Goal: Task Accomplishment & Management: Complete application form

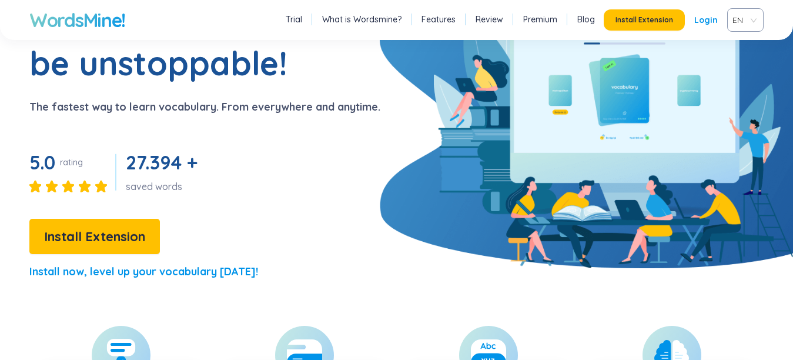
scroll to position [200, 0]
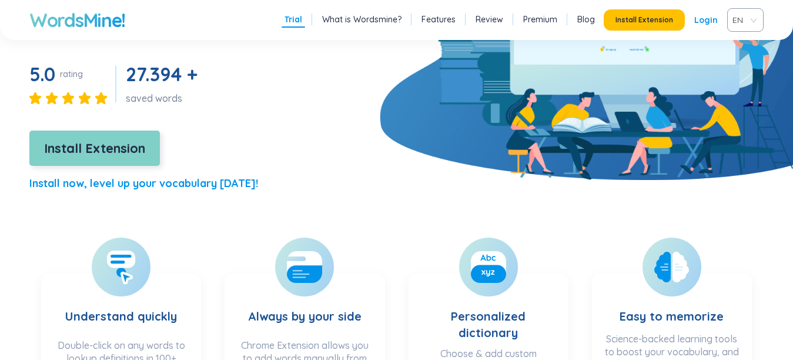
click at [128, 146] on span "Install Extension" at bounding box center [94, 148] width 101 height 21
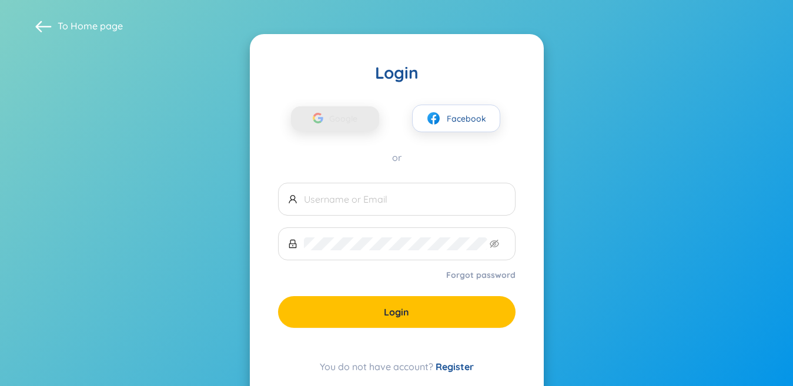
click at [336, 118] on span "Google" at bounding box center [346, 118] width 34 height 25
click at [327, 121] on div "button" at bounding box center [318, 120] width 22 height 26
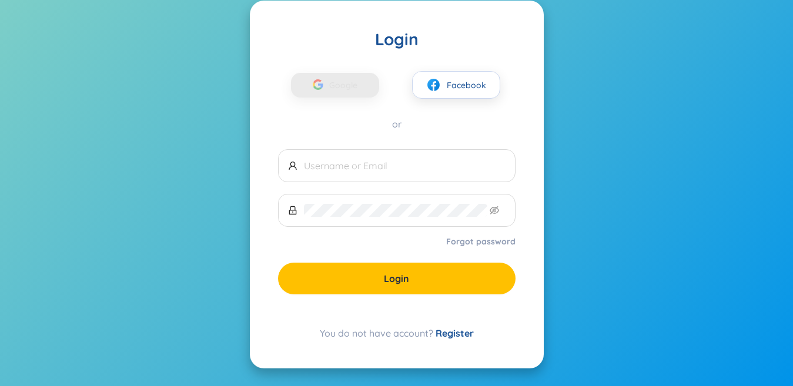
click at [456, 332] on link "Register" at bounding box center [455, 334] width 38 height 12
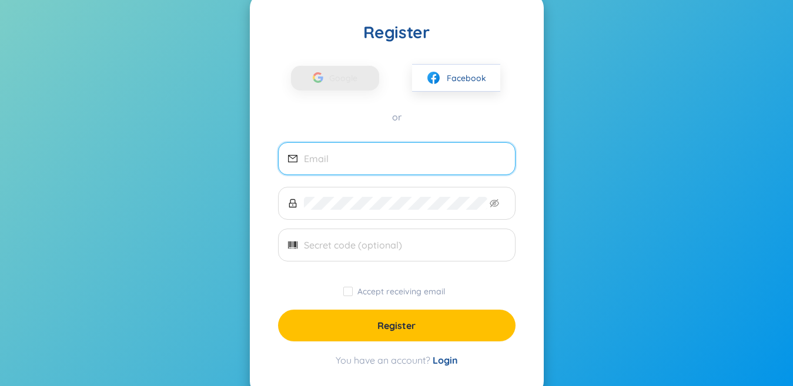
scroll to position [82, 0]
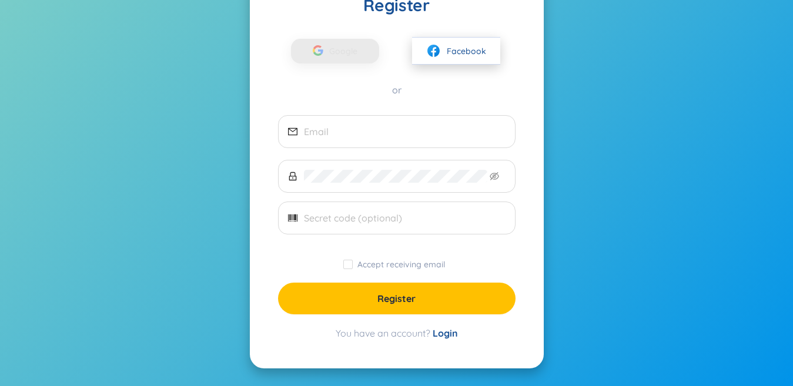
click at [456, 45] on span "Facebook" at bounding box center [466, 51] width 39 height 13
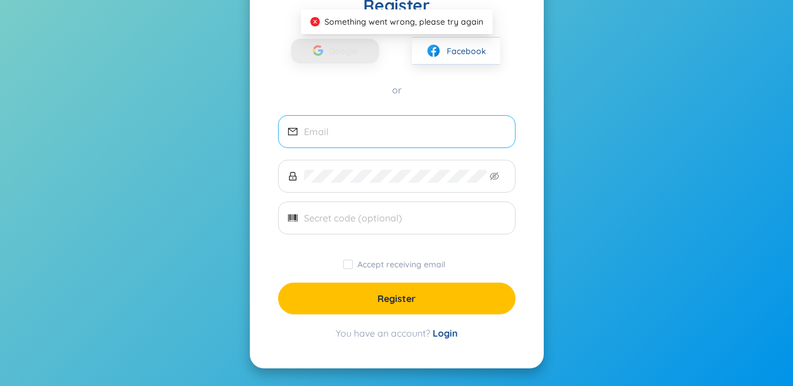
click at [337, 122] on span at bounding box center [397, 131] width 238 height 33
click at [348, 129] on input "email" at bounding box center [405, 131] width 202 height 13
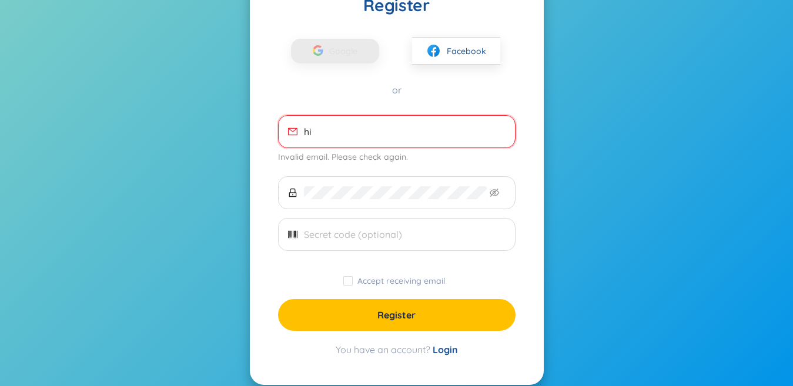
type input "h"
click at [387, 128] on input "hellentrinh1995" at bounding box center [405, 131] width 202 height 13
click at [389, 130] on input "hellentrinh1995" at bounding box center [405, 131] width 202 height 13
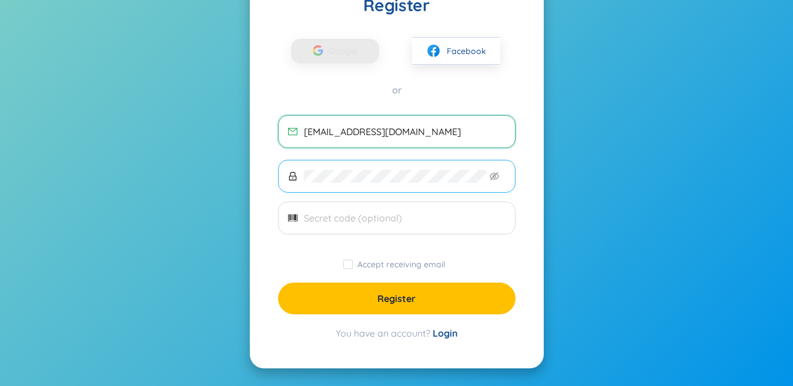
type input "[EMAIL_ADDRESS][DOMAIN_NAME]"
click at [339, 185] on span at bounding box center [397, 176] width 238 height 33
click at [346, 236] on form "[EMAIL_ADDRESS][DOMAIN_NAME] Accept receiving email Register" at bounding box center [397, 214] width 238 height 199
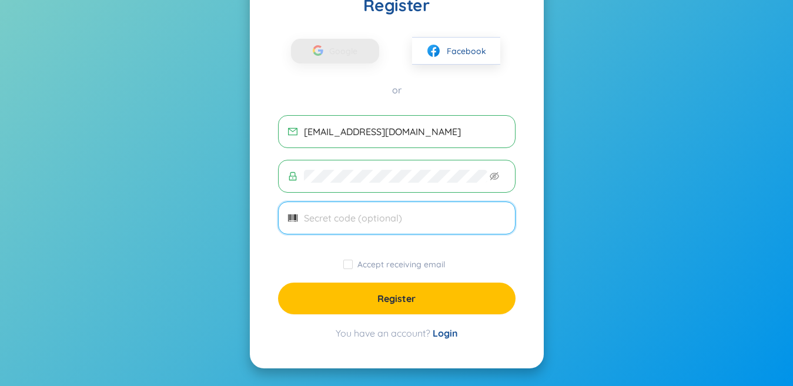
click at [335, 215] on input "text" at bounding box center [405, 218] width 202 height 13
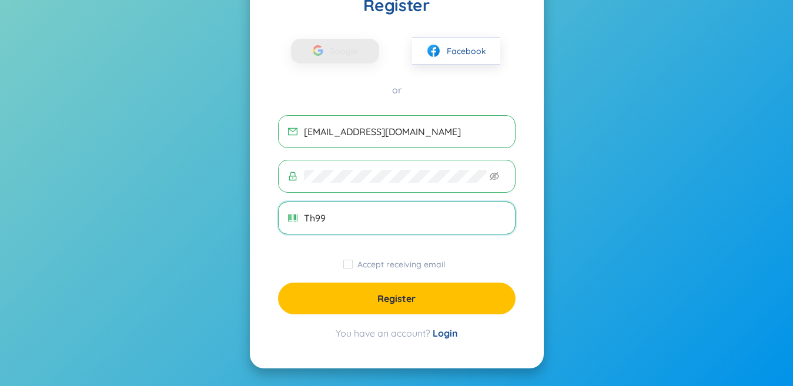
type input "Th999"
click at [310, 221] on input "Th999" at bounding box center [405, 218] width 202 height 13
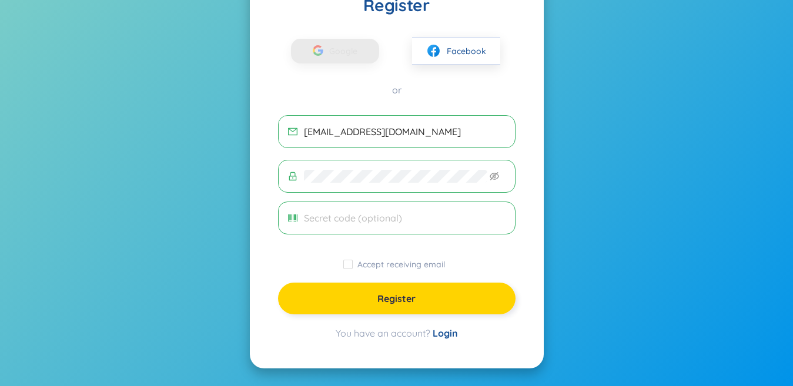
click at [395, 308] on button "Register" at bounding box center [397, 299] width 238 height 32
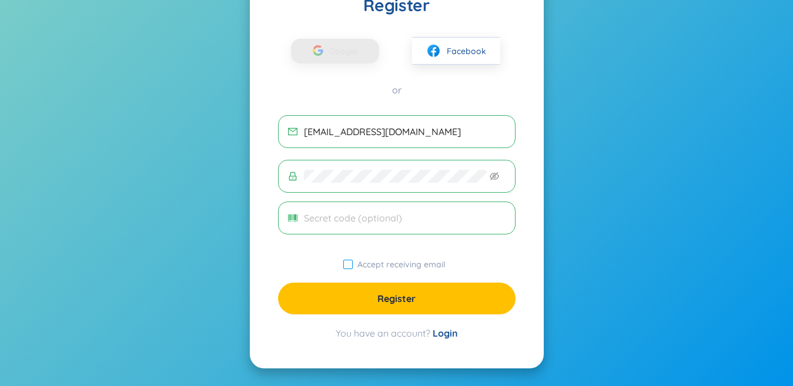
click at [360, 265] on span "Accept receiving email" at bounding box center [401, 264] width 97 height 11
click at [353, 265] on input "Accept receiving email" at bounding box center [347, 264] width 9 height 9
checkbox input "true"
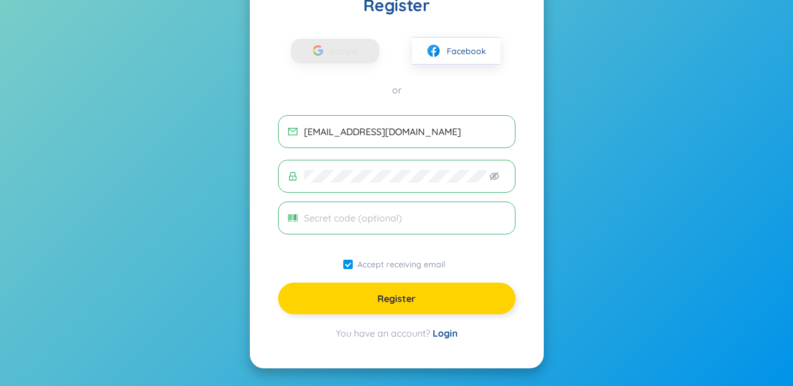
click at [391, 311] on button "Register" at bounding box center [397, 299] width 238 height 32
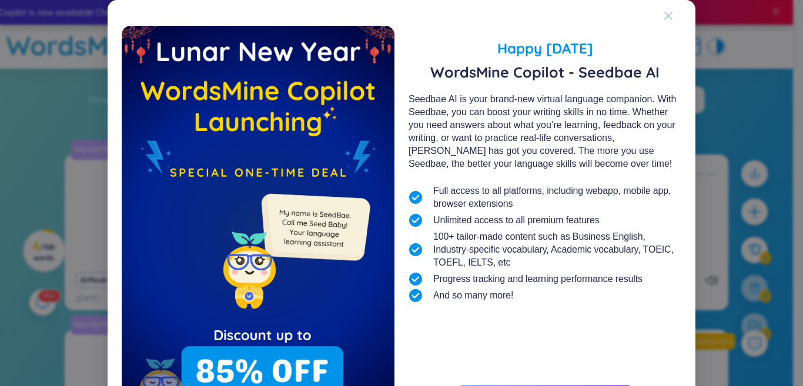
click at [664, 11] on icon "Close" at bounding box center [668, 15] width 9 height 9
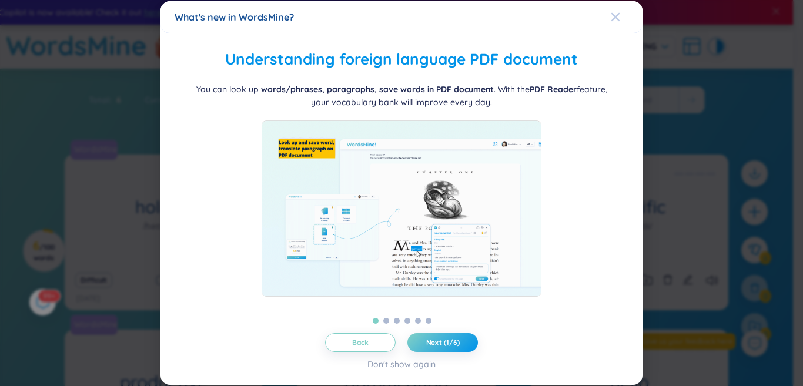
click at [617, 13] on icon "Close" at bounding box center [615, 16] width 9 height 9
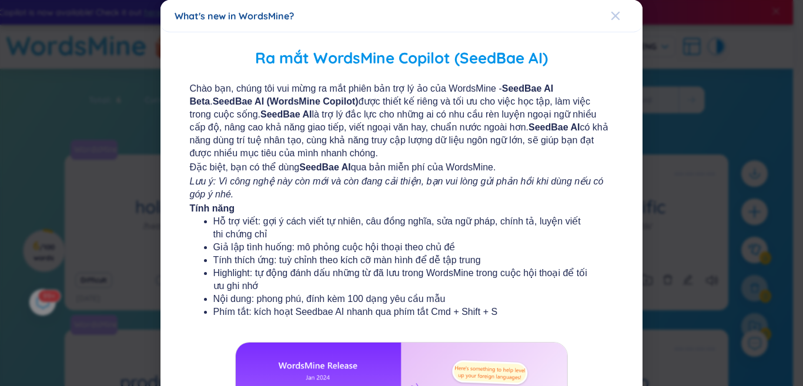
click at [611, 16] on icon "Close" at bounding box center [615, 15] width 9 height 9
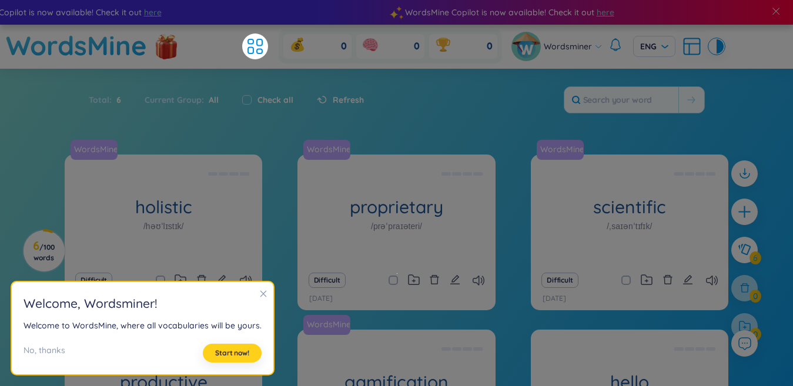
click at [225, 356] on span "Start now!" at bounding box center [232, 353] width 34 height 9
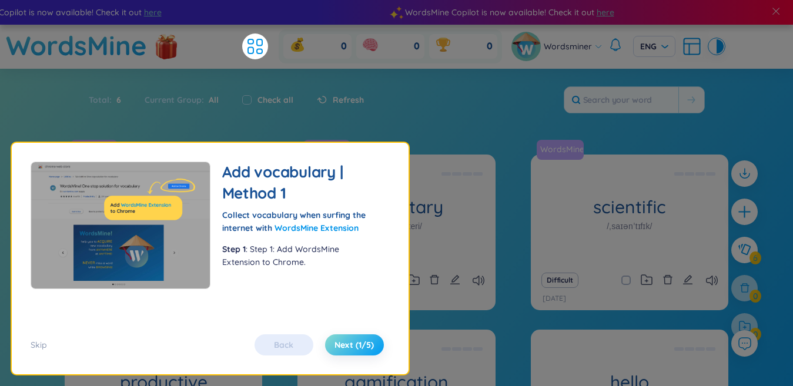
click at [359, 336] on button "Next (1/5)" at bounding box center [354, 345] width 59 height 21
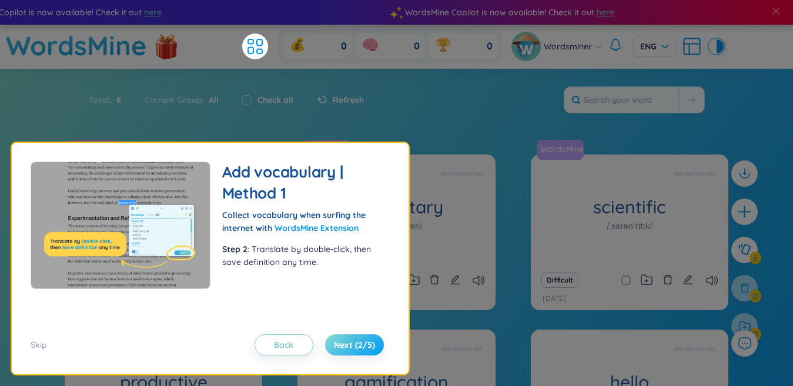
click at [350, 346] on span "Next (2/5)" at bounding box center [354, 345] width 41 height 12
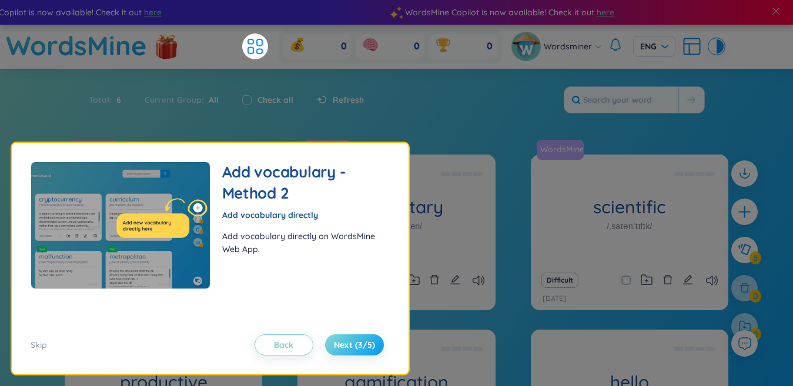
click at [350, 346] on span "Next (3/5)" at bounding box center [354, 345] width 41 height 12
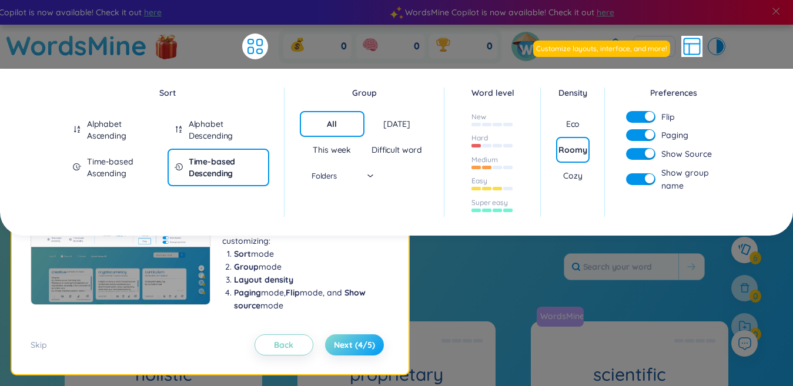
click at [350, 346] on span "Next (4/5)" at bounding box center [354, 345] width 41 height 12
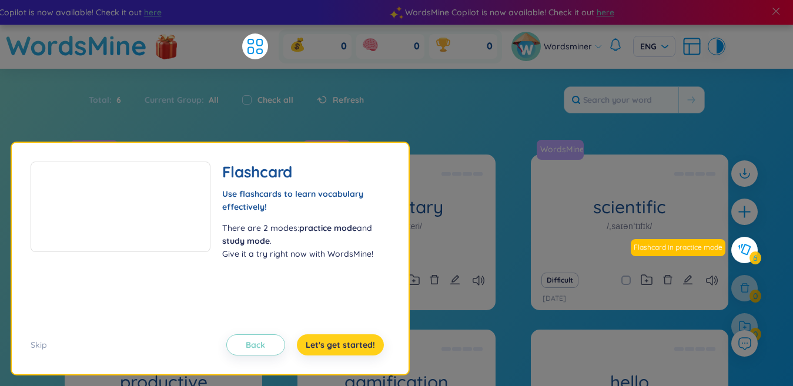
click at [350, 346] on span "Let's get started!" at bounding box center [340, 345] width 69 height 12
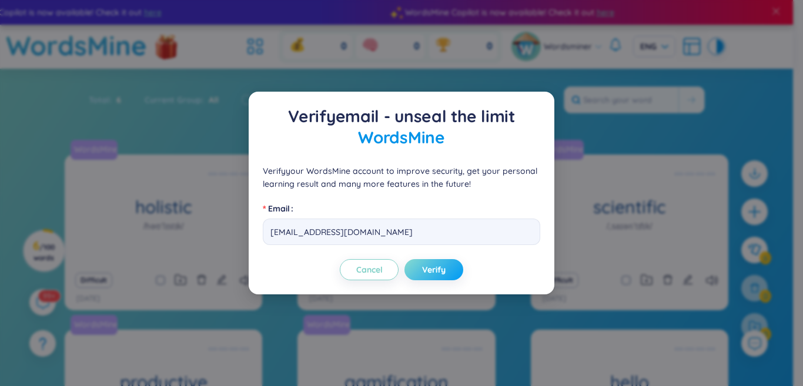
click at [426, 269] on span "Verify" at bounding box center [434, 270] width 24 height 12
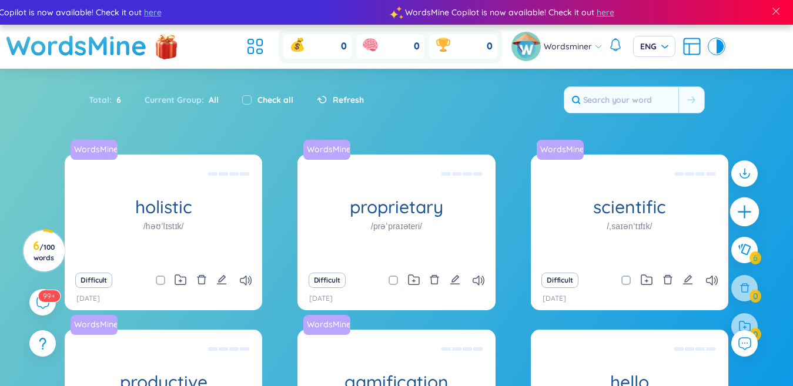
click at [742, 214] on icon "plus" at bounding box center [745, 212] width 16 height 16
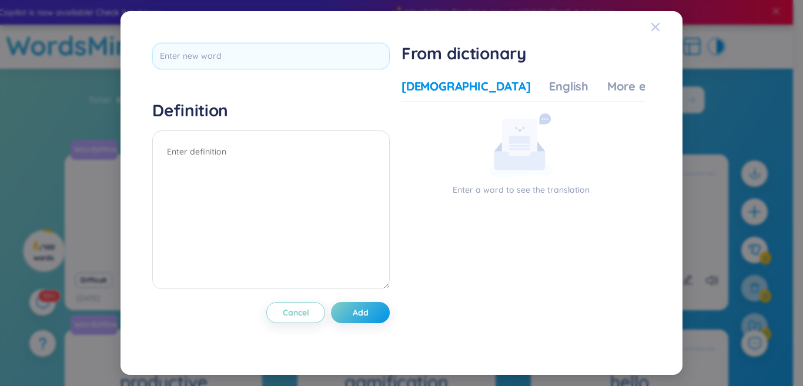
click at [659, 26] on icon "Close" at bounding box center [655, 26] width 9 height 9
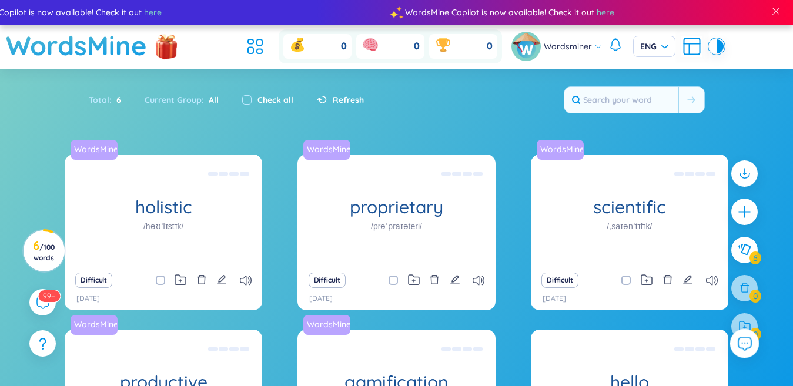
click at [749, 349] on icon at bounding box center [744, 343] width 15 height 15
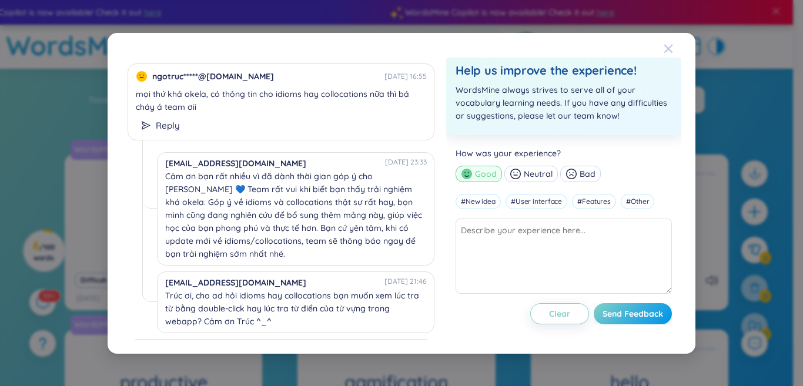
click at [672, 48] on icon "Close" at bounding box center [668, 48] width 9 height 9
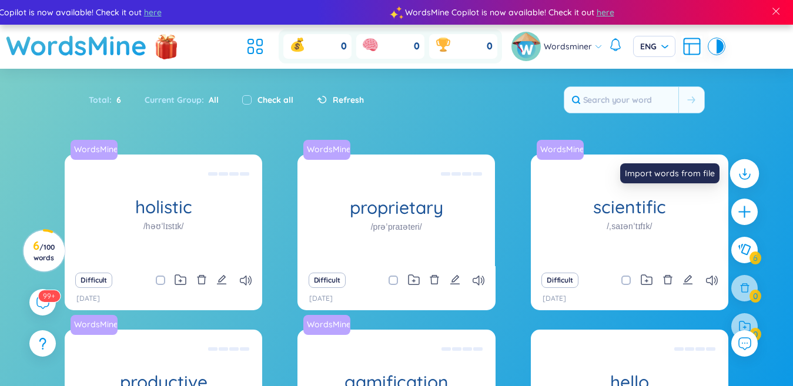
click at [747, 173] on icon at bounding box center [744, 173] width 15 height 15
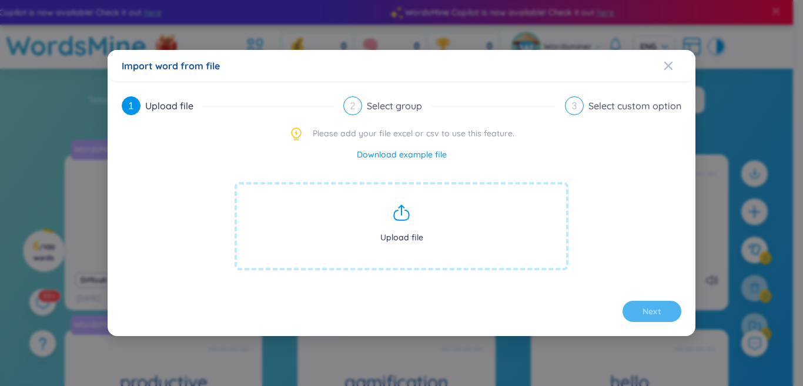
click at [392, 225] on span "Upload file" at bounding box center [402, 226] width 334 height 88
click at [667, 68] on icon "Close" at bounding box center [668, 65] width 9 height 9
